Goal: Information Seeking & Learning: Learn about a topic

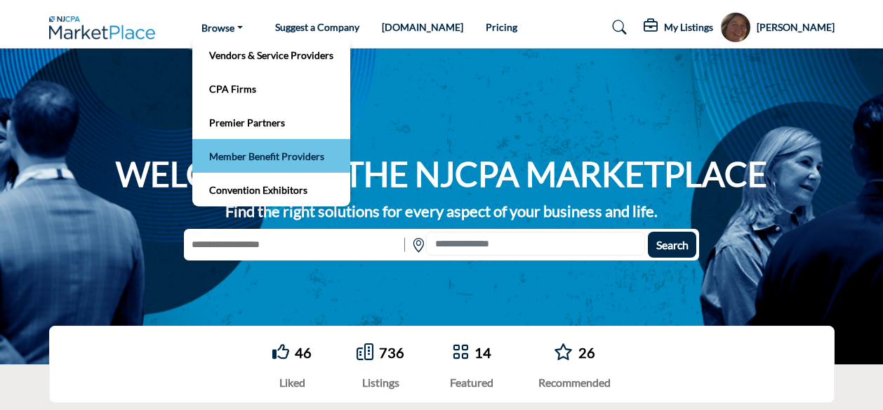
click at [256, 157] on link "Member Benefit Providers" at bounding box center [271, 156] width 144 height 20
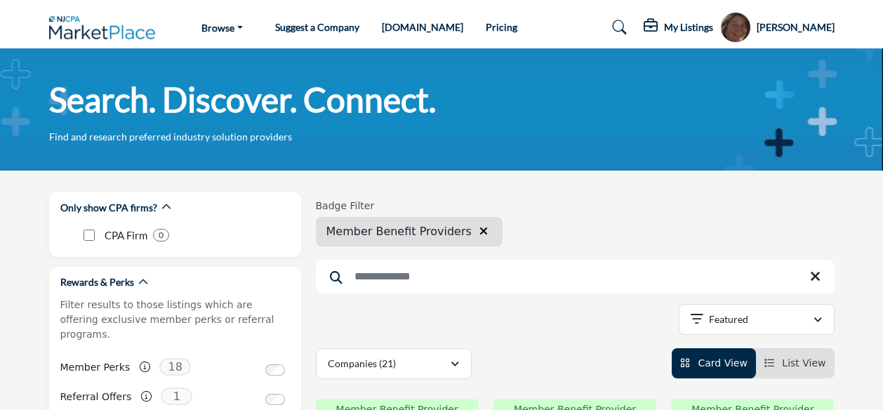
click at [386, 276] on input "Search Keyword" at bounding box center [575, 277] width 519 height 34
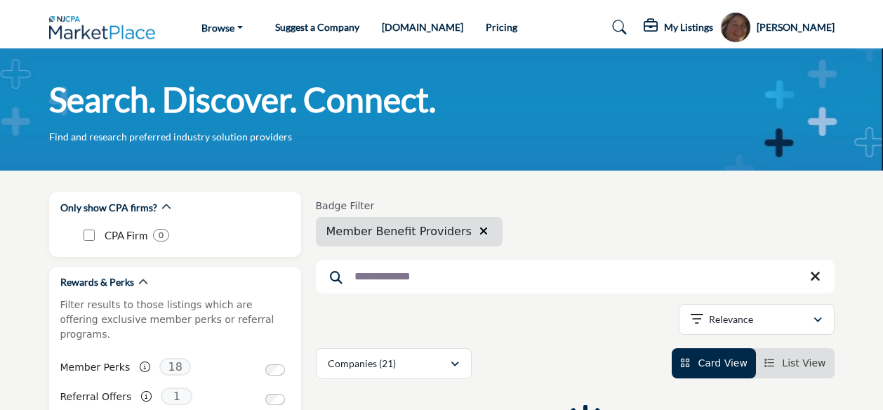
type input "**********"
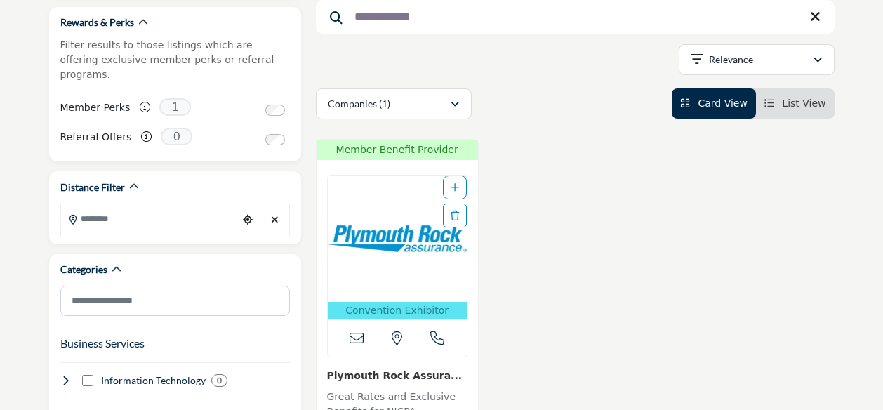
scroll to position [282, 0]
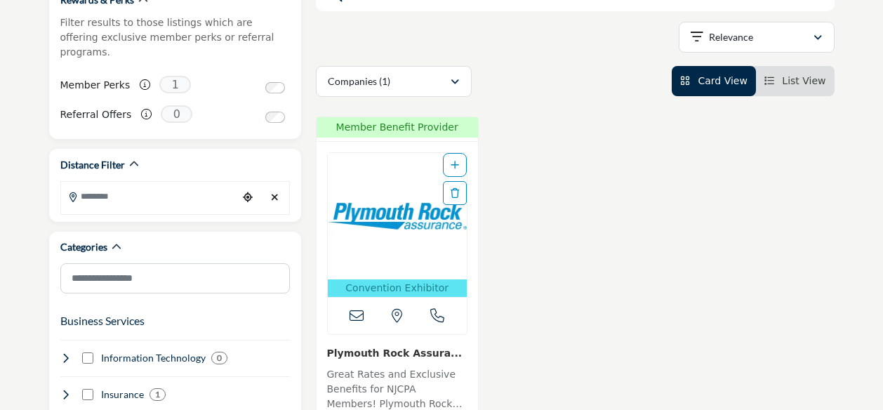
click at [407, 225] on img "Open Listing in new tab" at bounding box center [397, 216] width 139 height 126
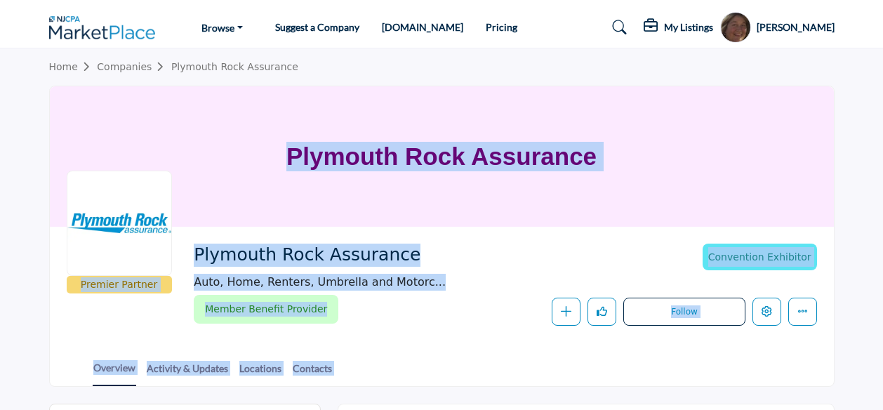
click at [651, 263] on div "Plymouth Rock Assurance Auto, Home, Renters, Umbrella and Motorc..." at bounding box center [445, 267] width 502 height 47
click at [851, 120] on section "Home Companies Plymouth Rock Assurance Plymouth Rock Assurance Premier Partner …" at bounding box center [441, 217] width 883 height 338
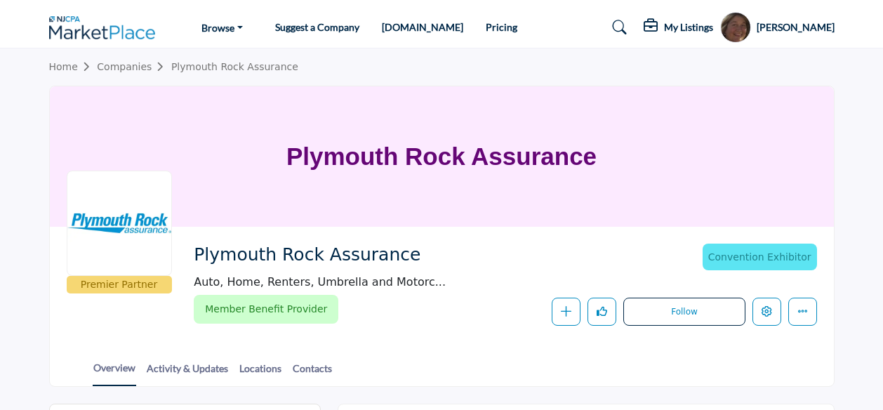
click at [851, 120] on section "Home Companies Plymouth Rock Assurance Plymouth Rock Assurance Premier Partner …" at bounding box center [441, 217] width 883 height 338
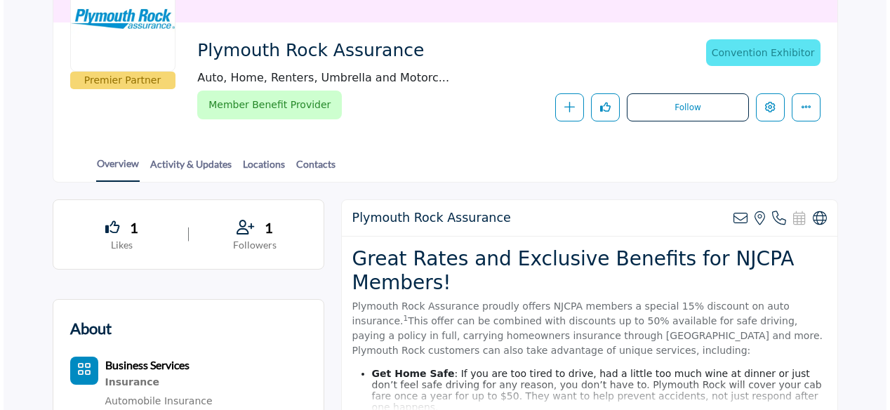
scroll to position [215, 0]
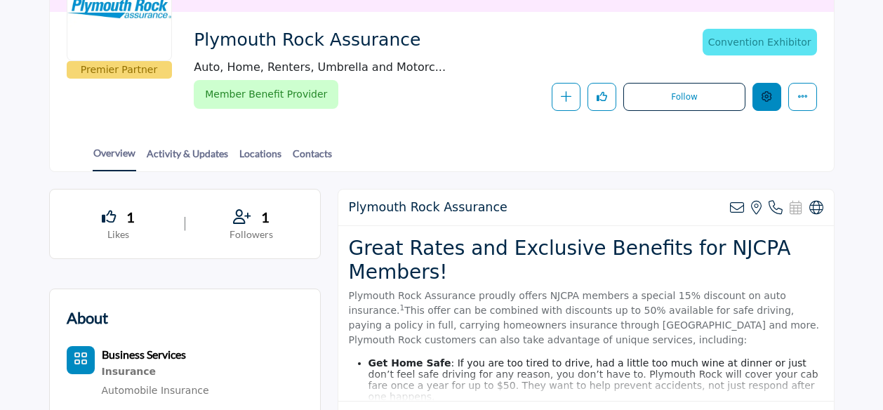
click at [767, 92] on icon "Edit company" at bounding box center [767, 96] width 11 height 11
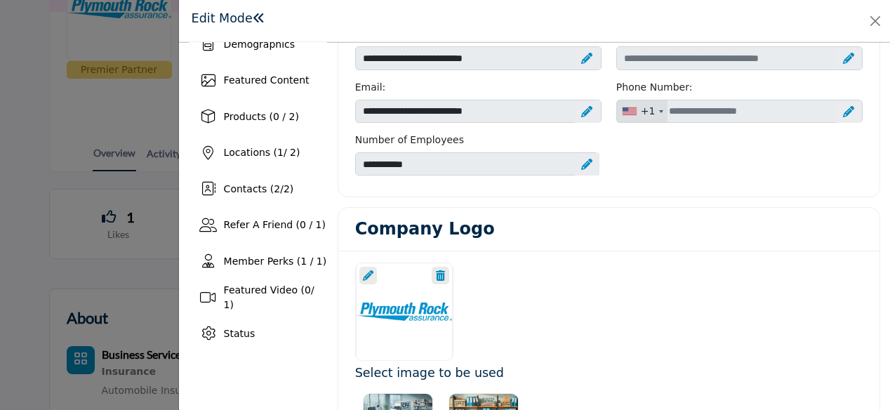
scroll to position [183, 0]
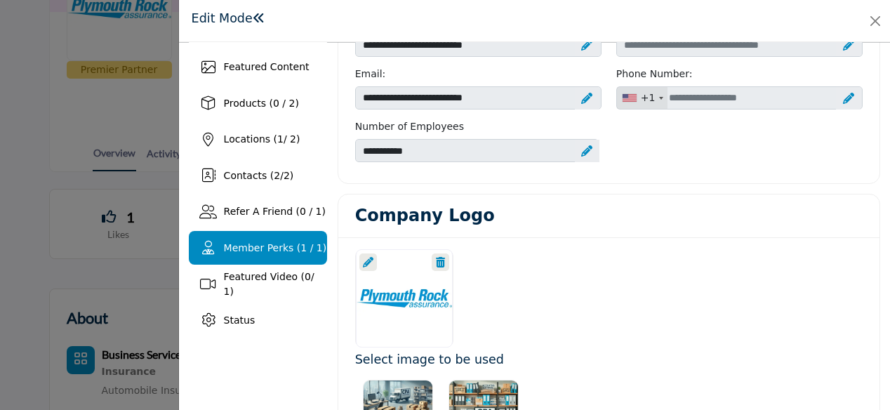
click at [256, 242] on span "Member Perks (1 / 1)" at bounding box center [275, 247] width 103 height 11
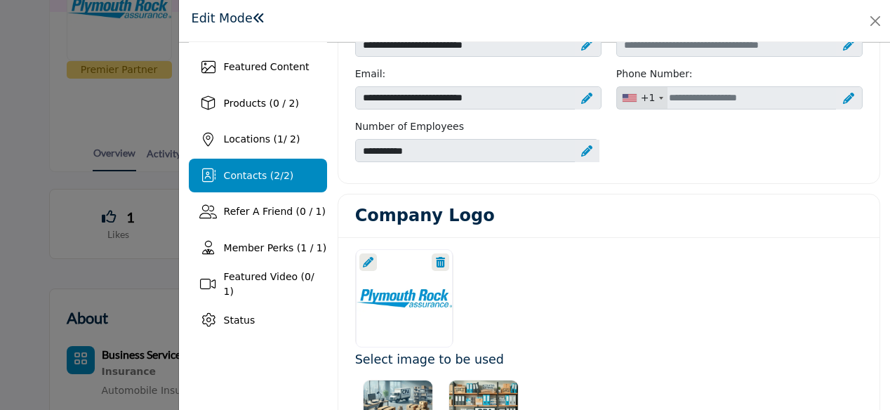
scroll to position [119, 0]
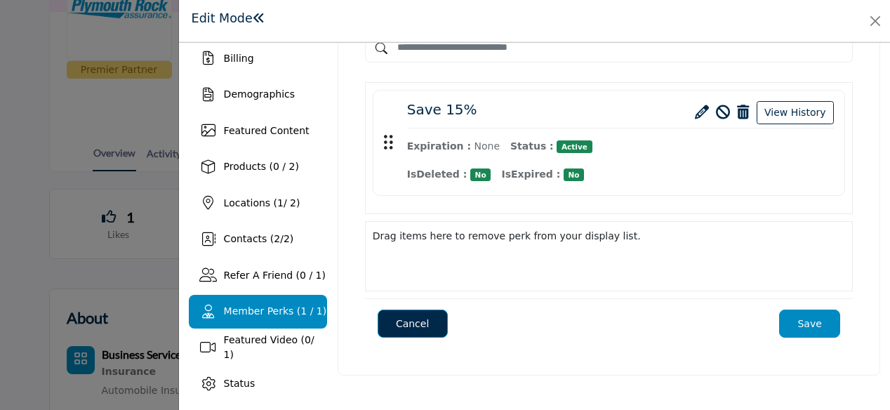
click at [704, 108] on icon at bounding box center [702, 112] width 14 height 14
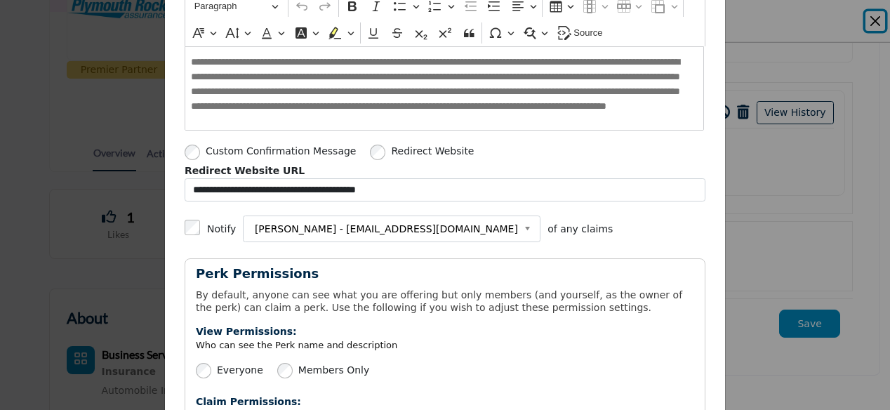
scroll to position [463, 0]
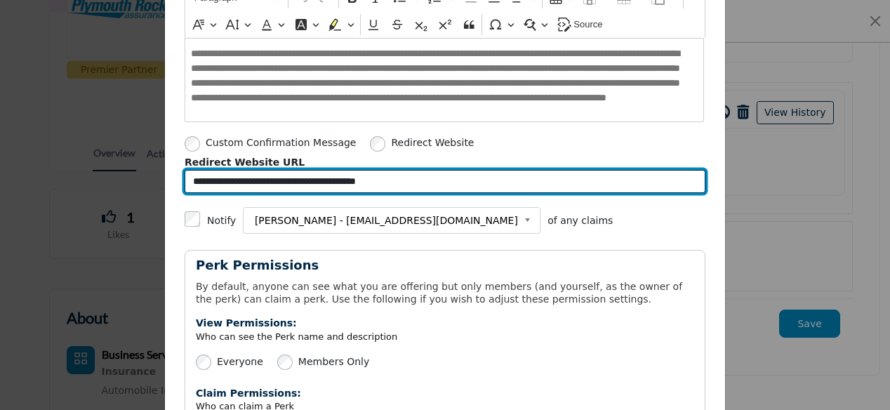
drag, startPoint x: 424, startPoint y: 171, endPoint x: 37, endPoint y: 155, distance: 387.9
click at [37, 155] on div "**********" at bounding box center [445, 205] width 890 height 410
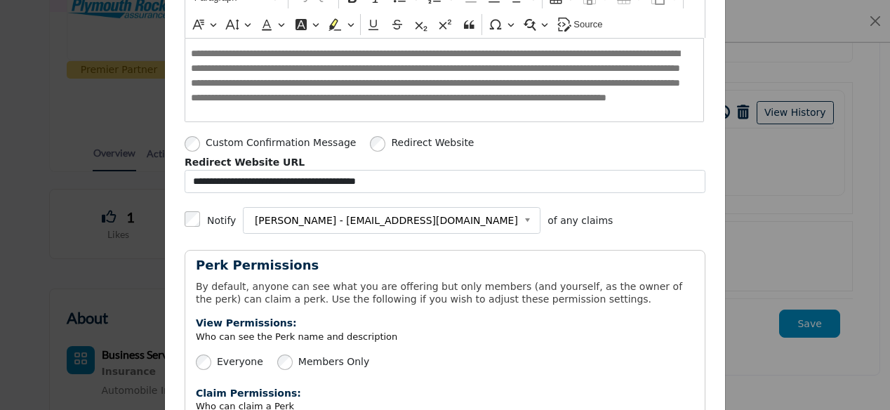
click at [881, 21] on div "**********" at bounding box center [445, 205] width 890 height 410
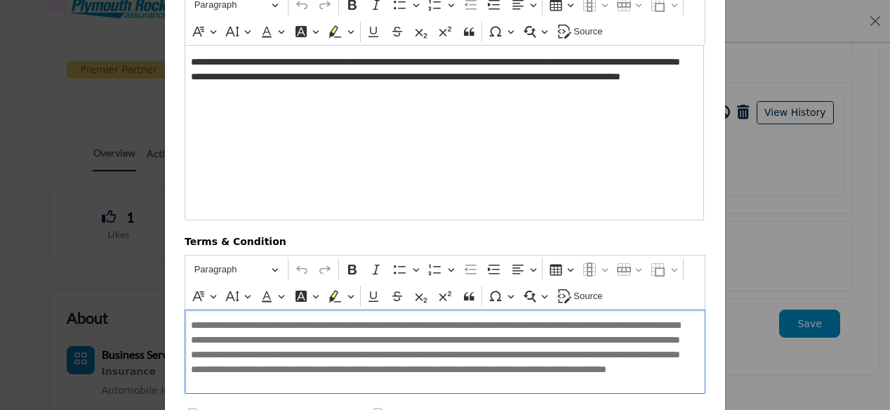
scroll to position [0, 0]
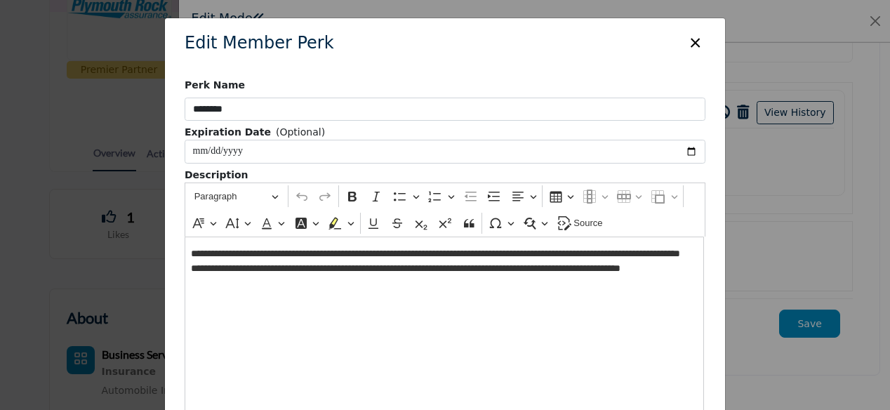
click at [692, 40] on button "×" at bounding box center [695, 41] width 20 height 27
